Goal: Information Seeking & Learning: Learn about a topic

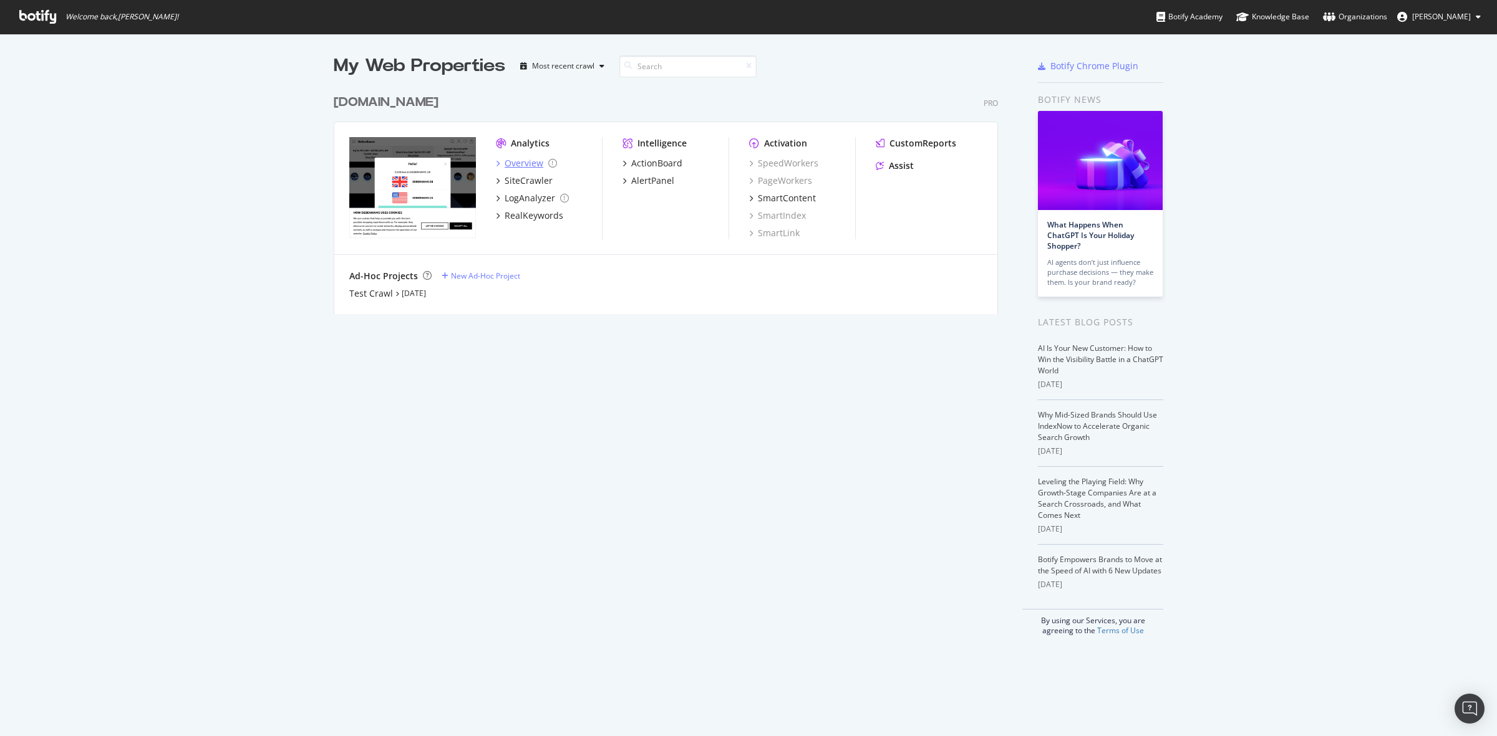
scroll to position [725, 1473]
click at [403, 110] on div "[DOMAIN_NAME]" at bounding box center [386, 103] width 105 height 18
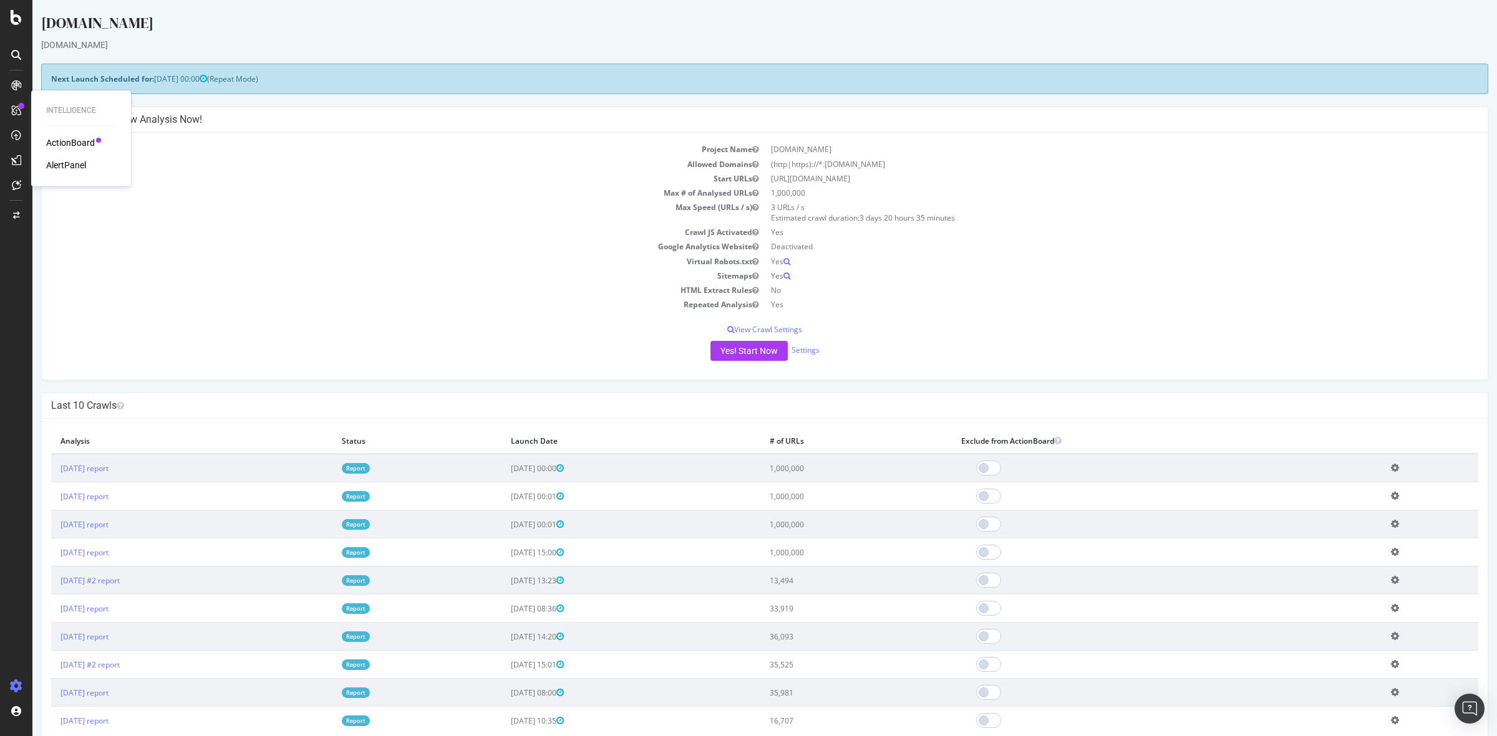
click at [86, 145] on div "ActionBoard" at bounding box center [70, 143] width 49 height 12
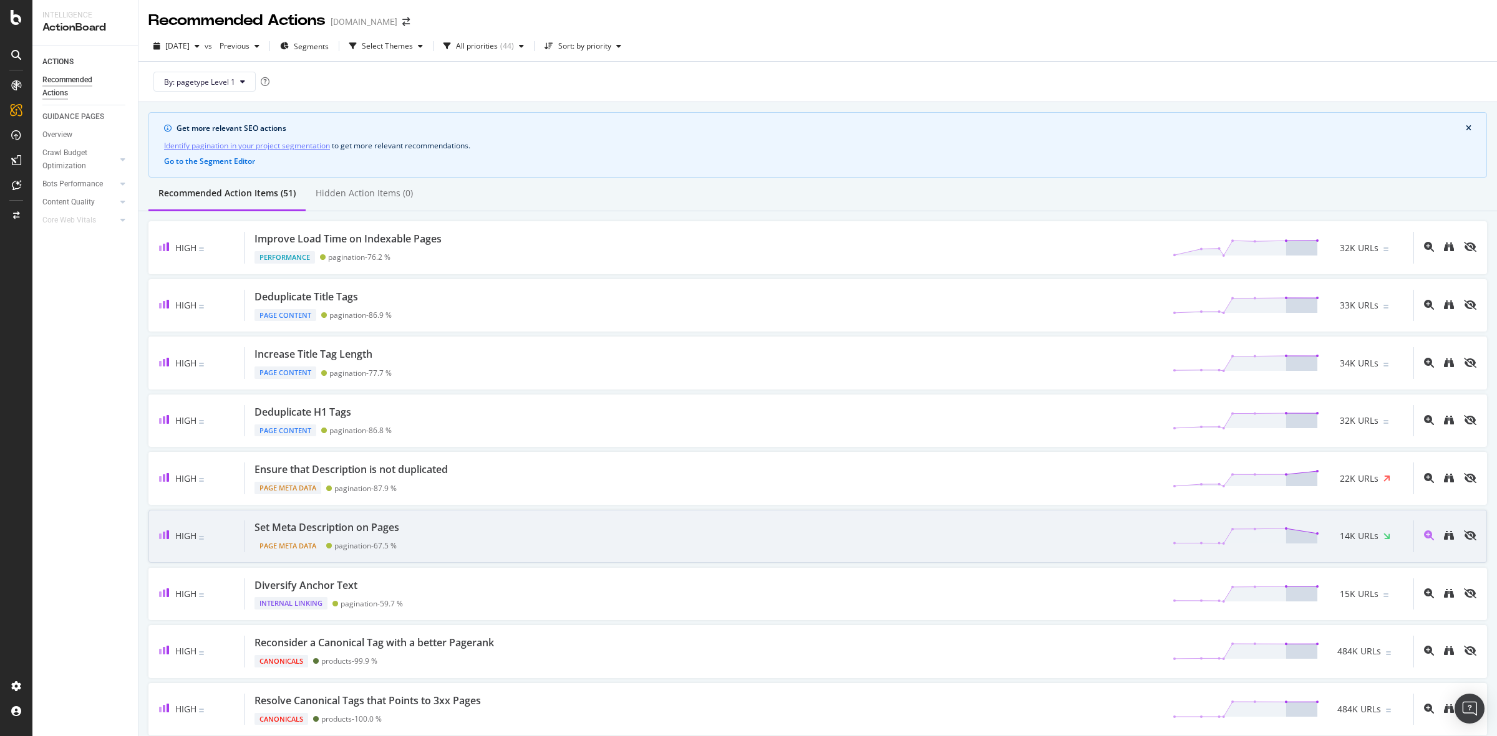
click at [506, 533] on div "Set Meta Description on Pages Page Meta Data pagination - 67.5 % 14K URLs" at bounding box center [828, 537] width 1169 height 32
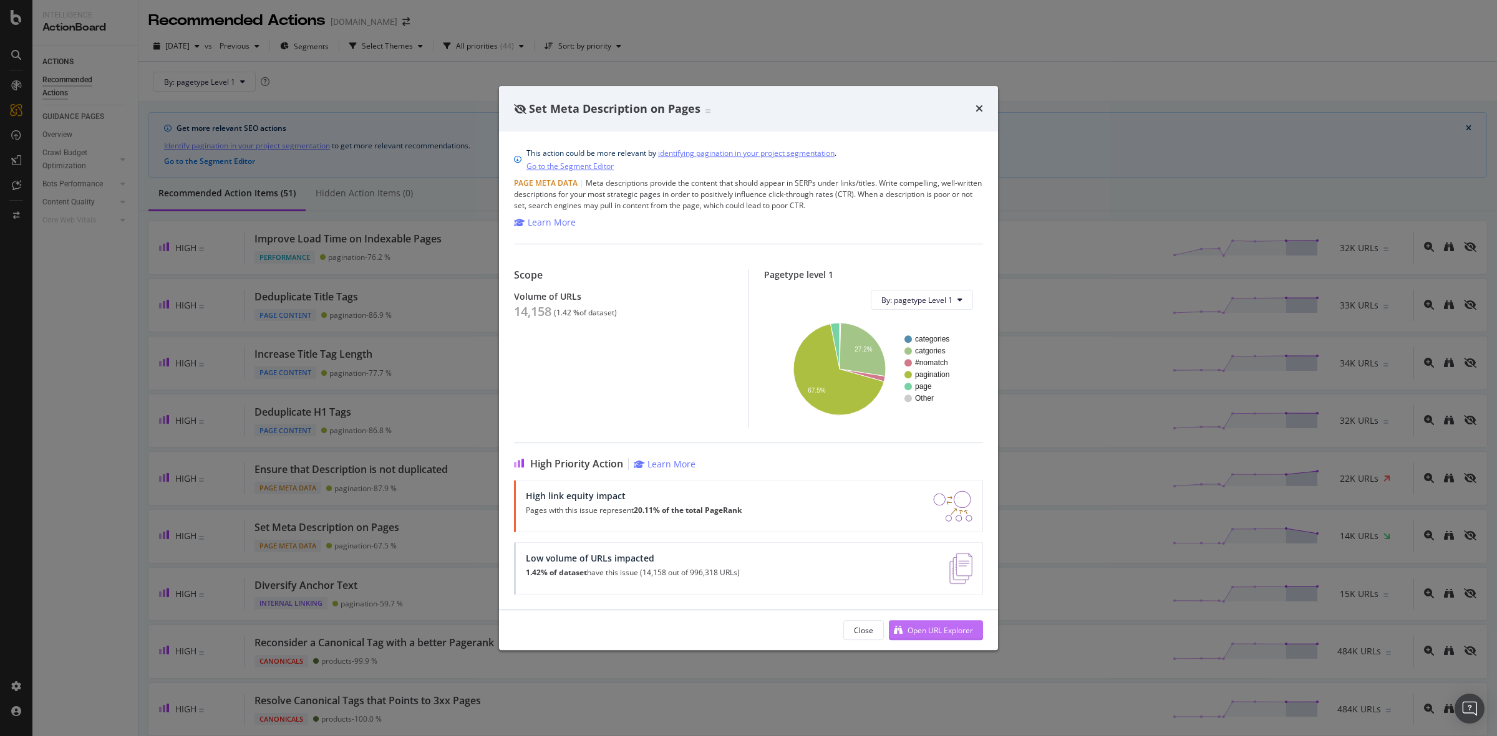
click at [942, 634] on div "Open URL Explorer" at bounding box center [939, 630] width 65 height 11
click at [976, 107] on icon "times" at bounding box center [978, 109] width 7 height 10
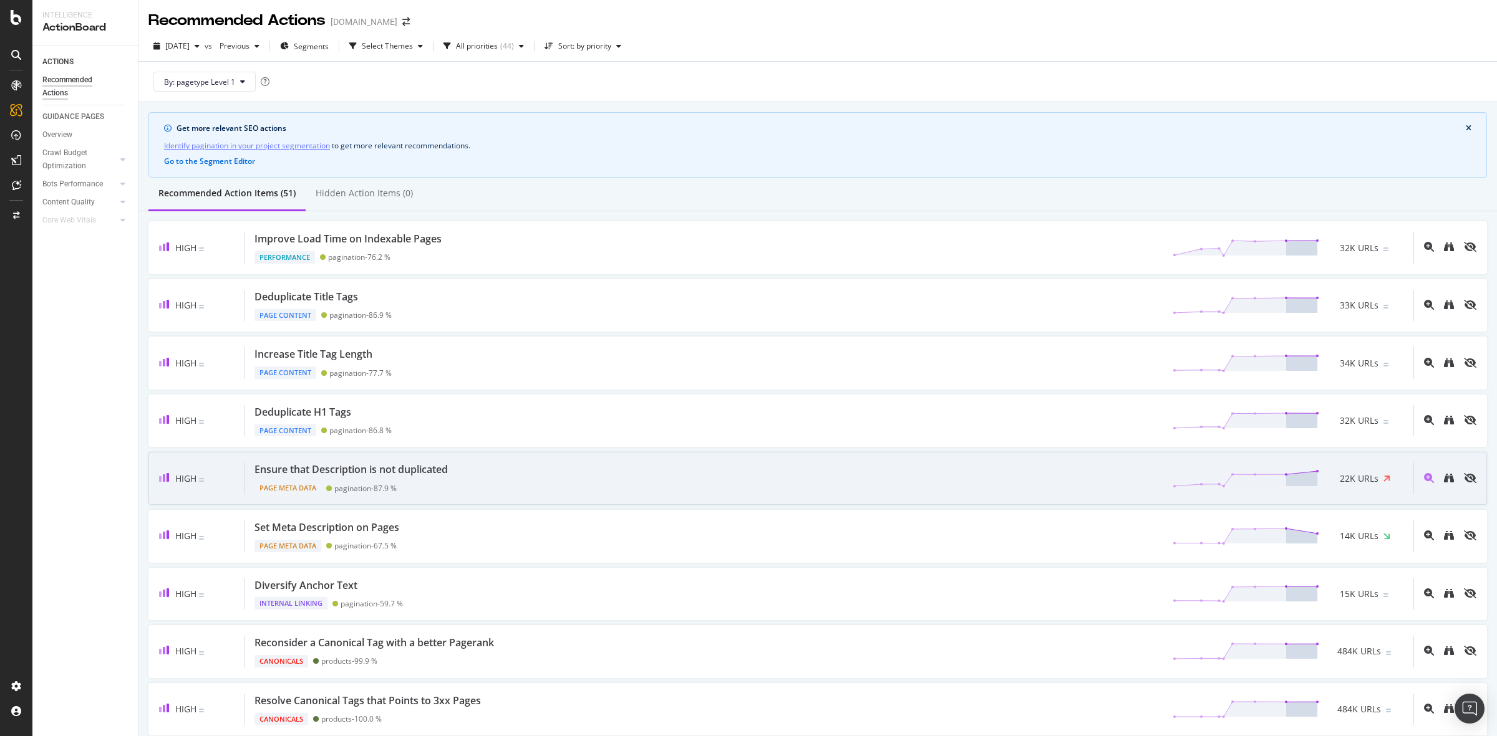
click at [594, 472] on div "Ensure that Description is not duplicated Page Meta Data pagination - 87.9 % 22…" at bounding box center [828, 479] width 1169 height 32
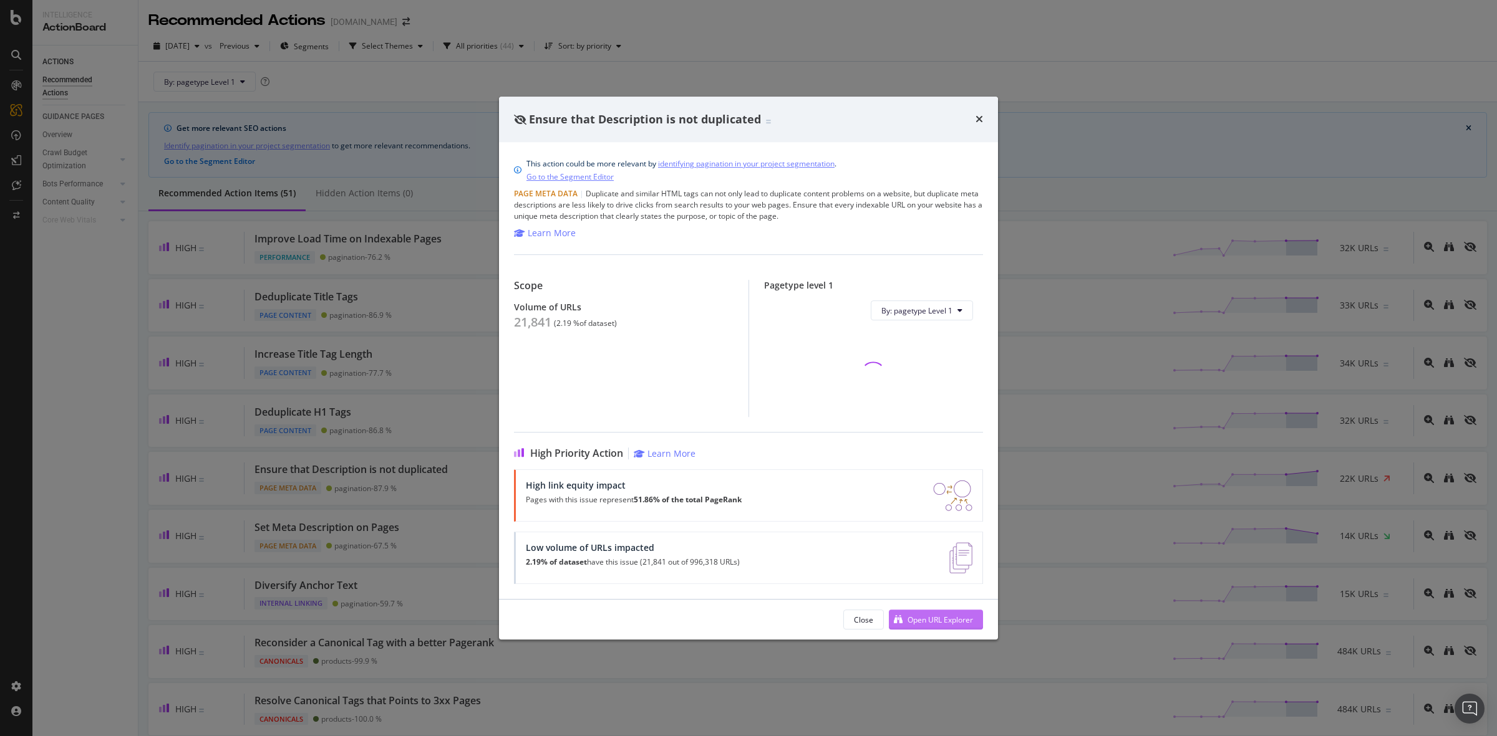
click at [933, 629] on div "Open URL Explorer" at bounding box center [931, 619] width 84 height 19
